Goal: Book appointment/travel/reservation

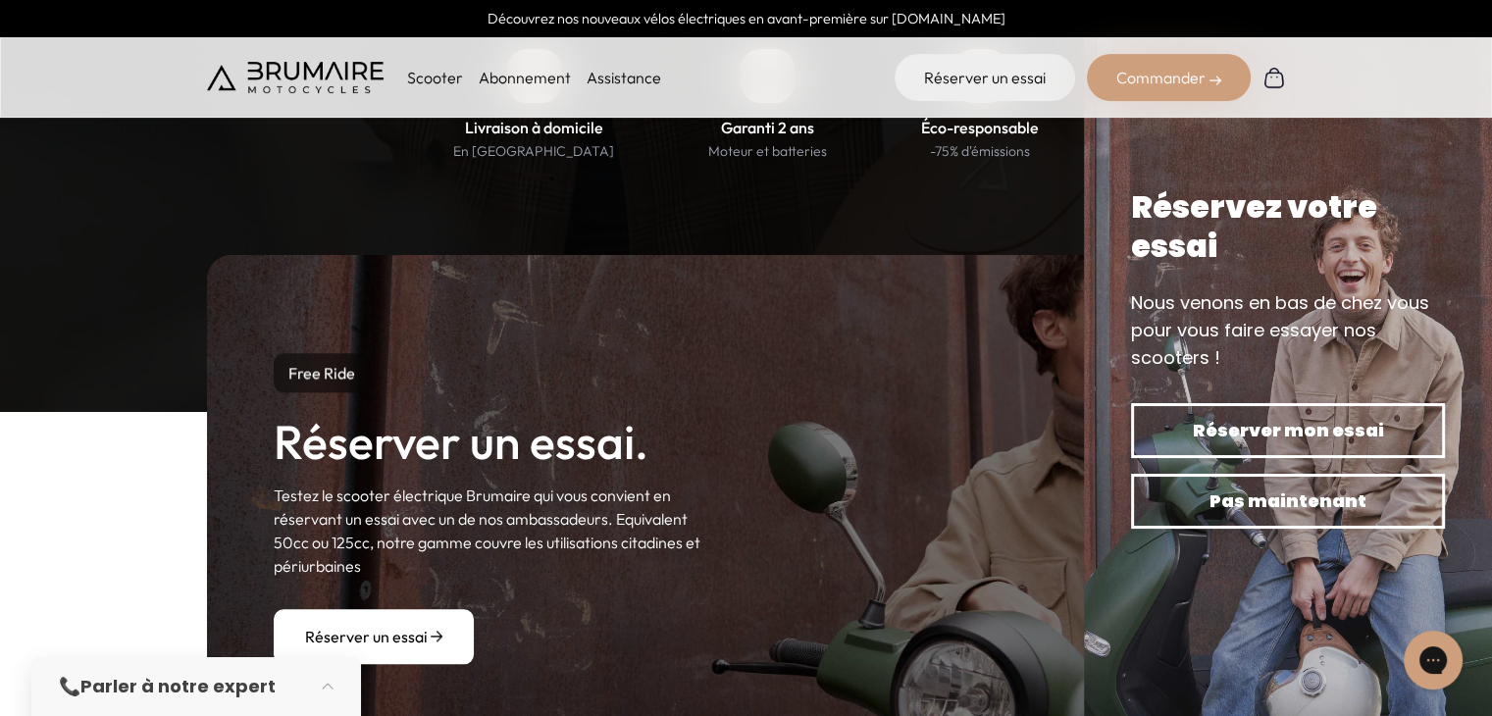
scroll to position [2256, 0]
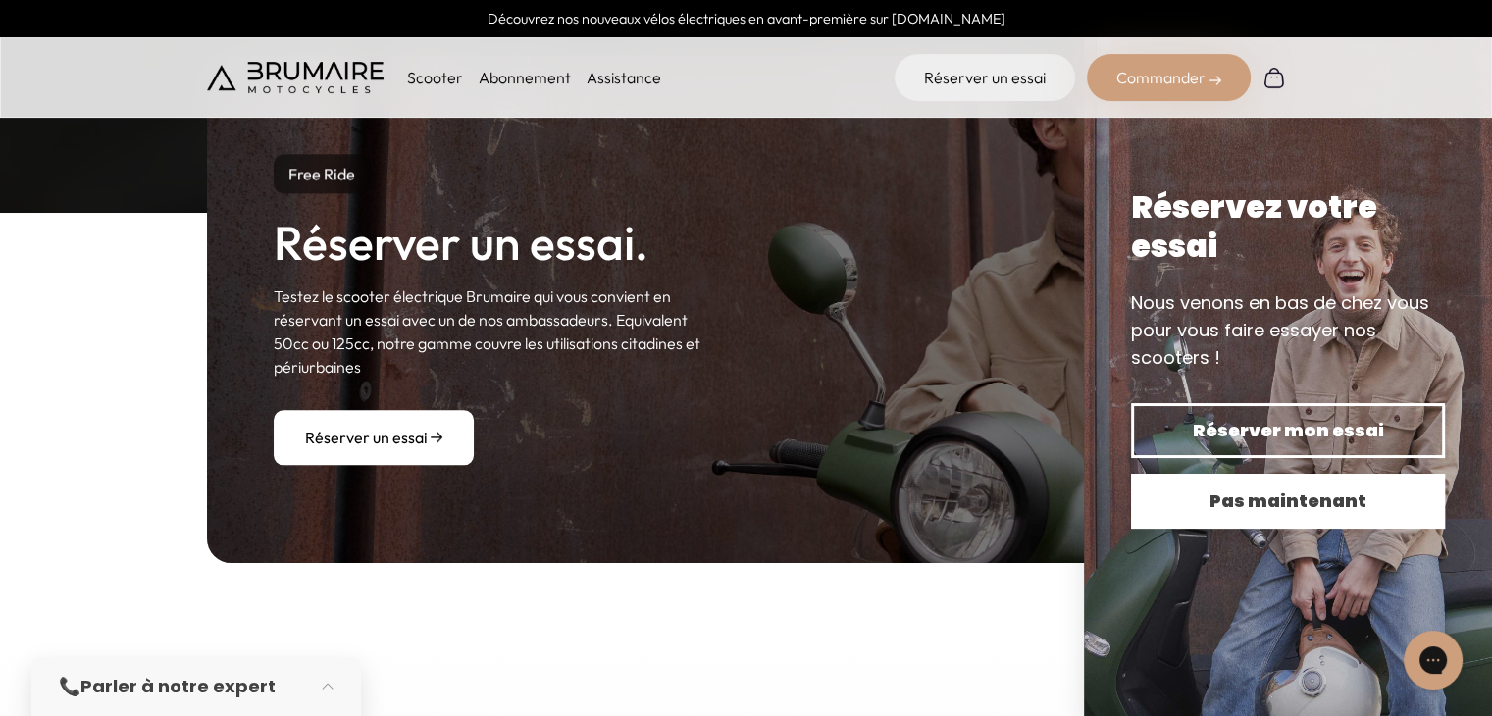
click at [1227, 499] on span "Pas maintenant" at bounding box center [1287, 500] width 245 height 27
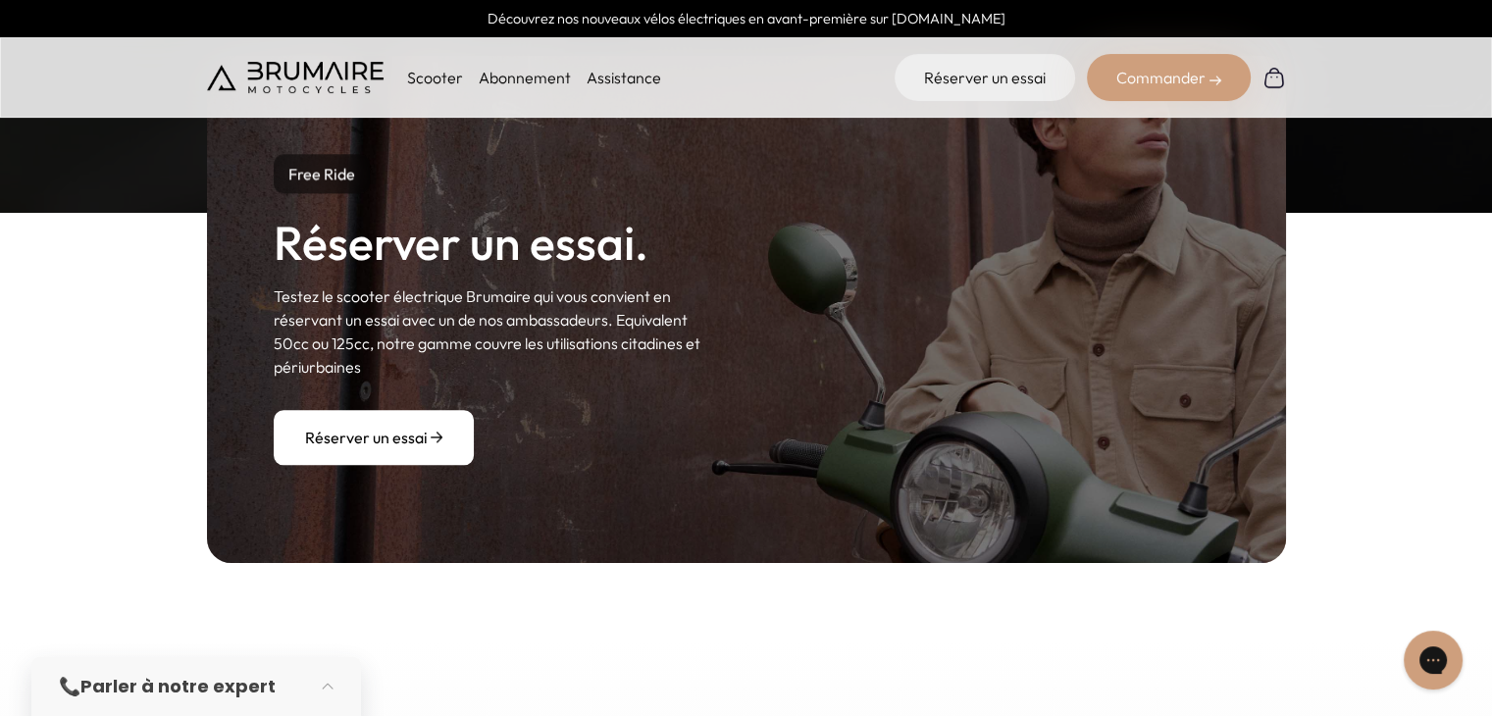
click at [402, 410] on link "Réserver un essai" at bounding box center [374, 437] width 200 height 55
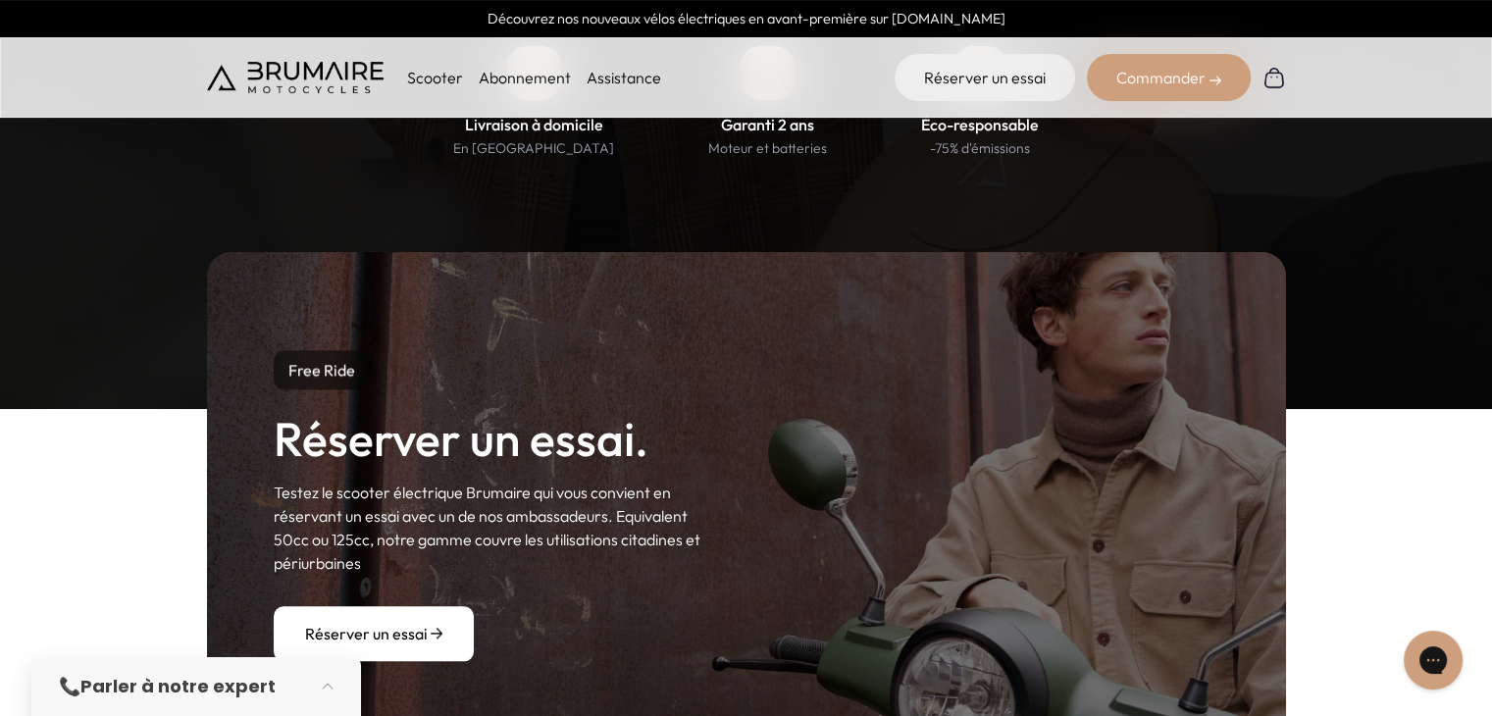
scroll to position [2256, 0]
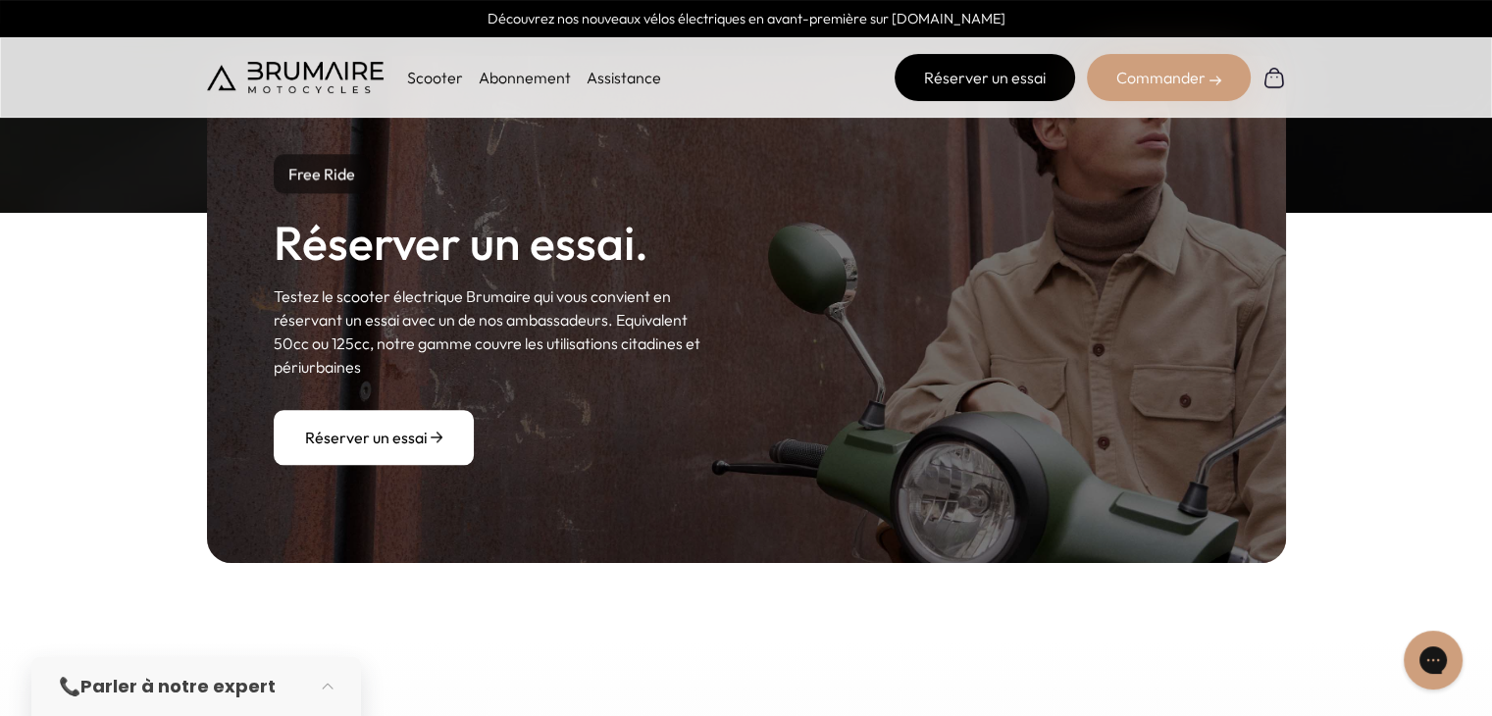
click at [976, 71] on link "Réserver un essai" at bounding box center [984, 77] width 180 height 47
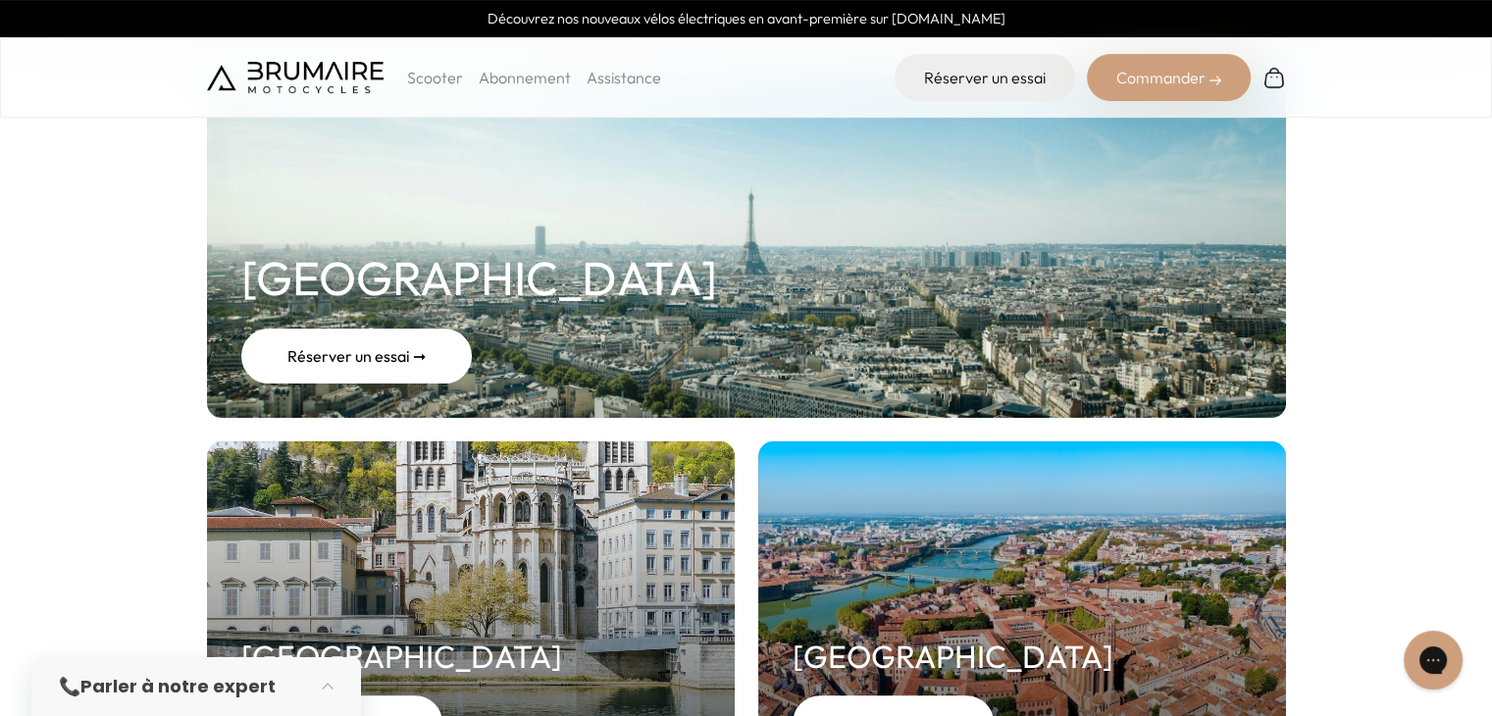
click at [356, 354] on div "Réserver un essai ➞" at bounding box center [356, 356] width 230 height 55
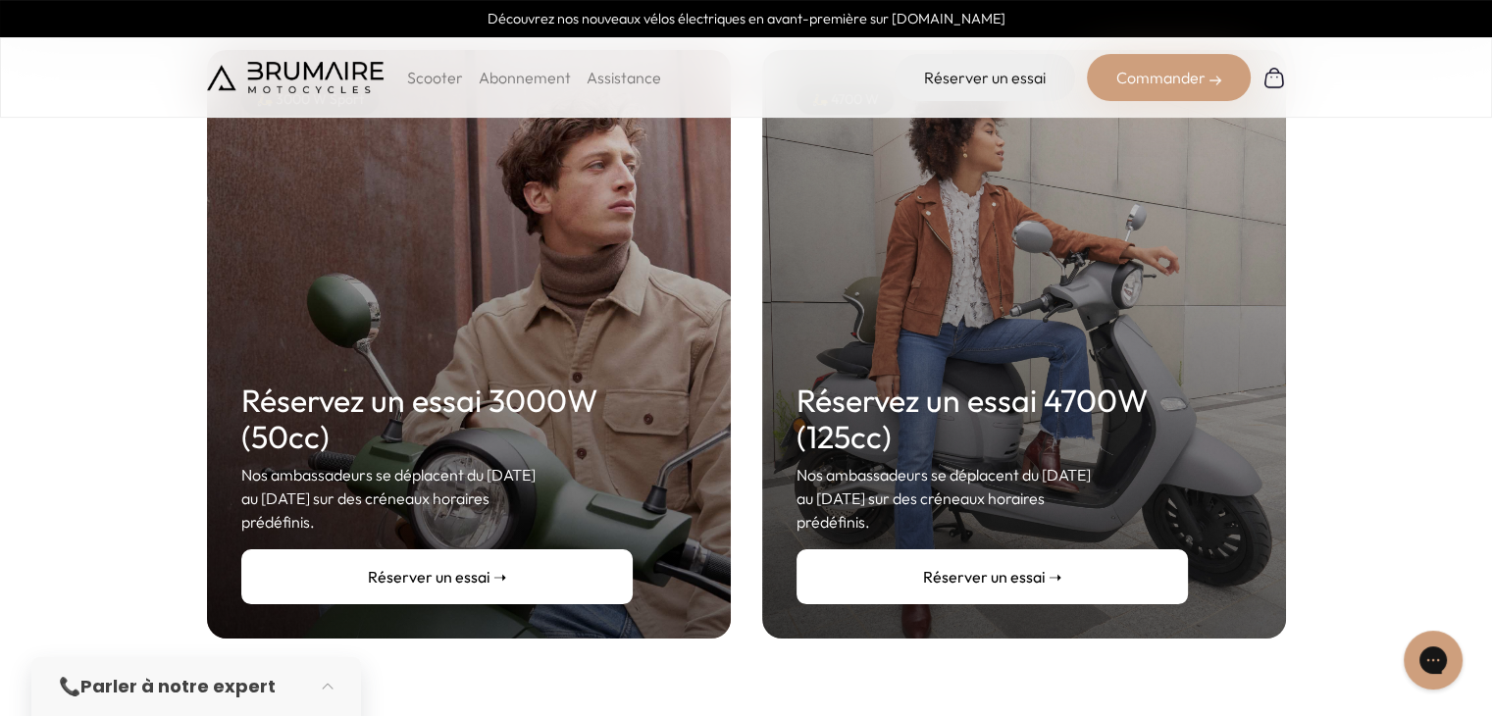
scroll to position [392, 0]
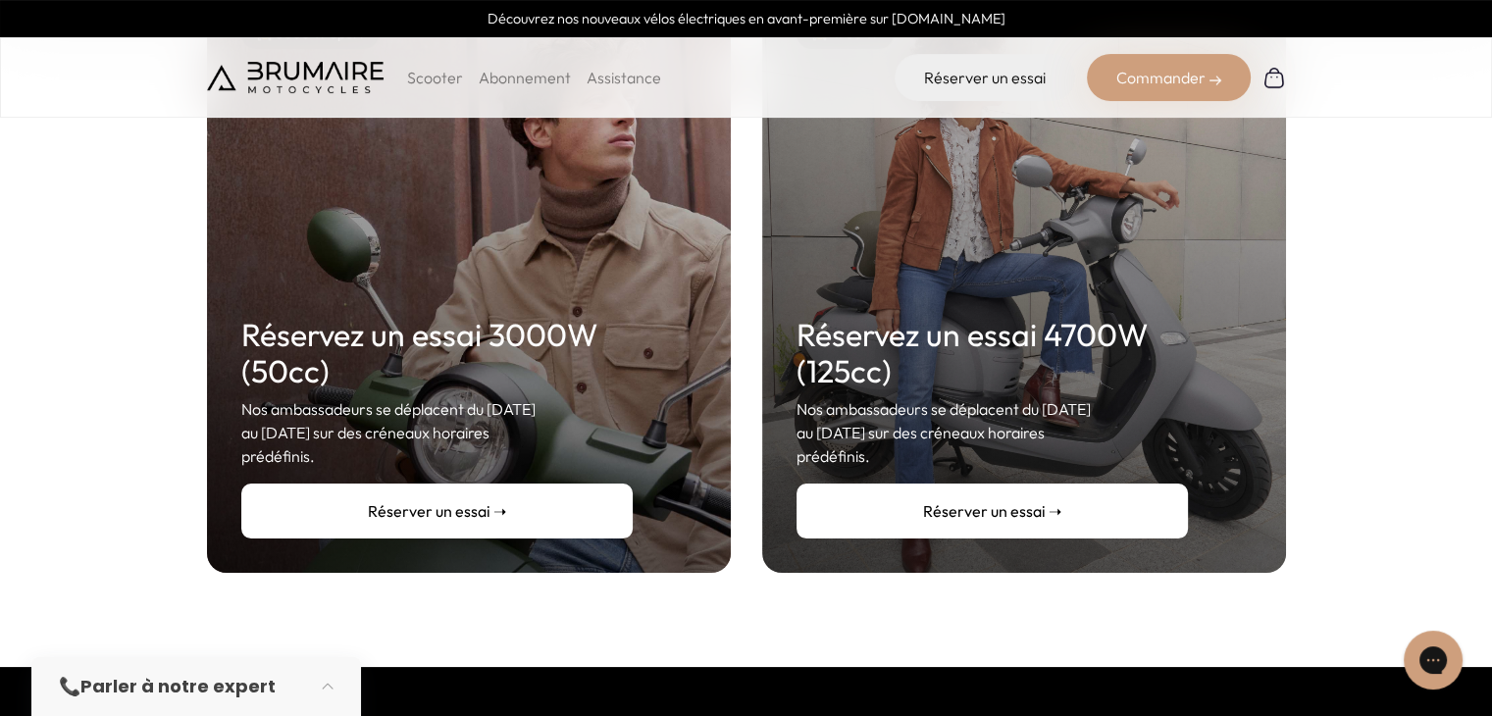
click at [487, 483] on link "Réserver un essai ➝" at bounding box center [436, 510] width 391 height 55
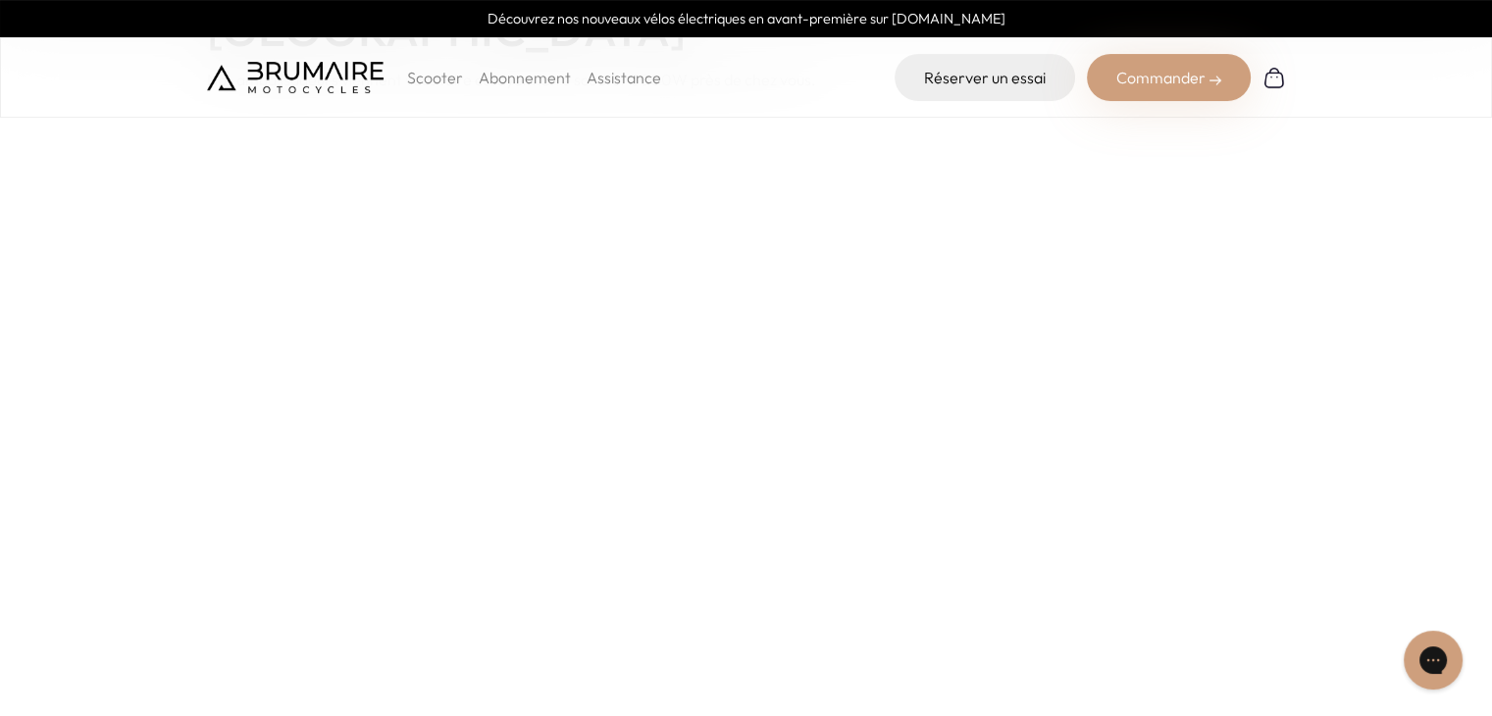
scroll to position [196, 0]
